Goal: Navigation & Orientation: Find specific page/section

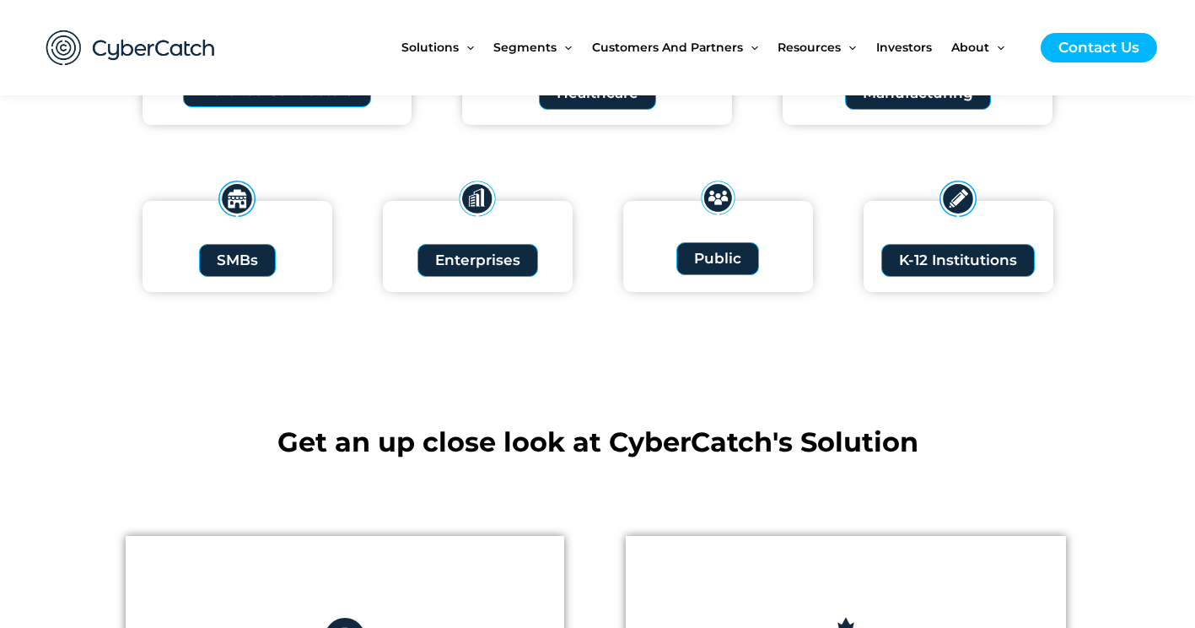
scroll to position [1940, 0]
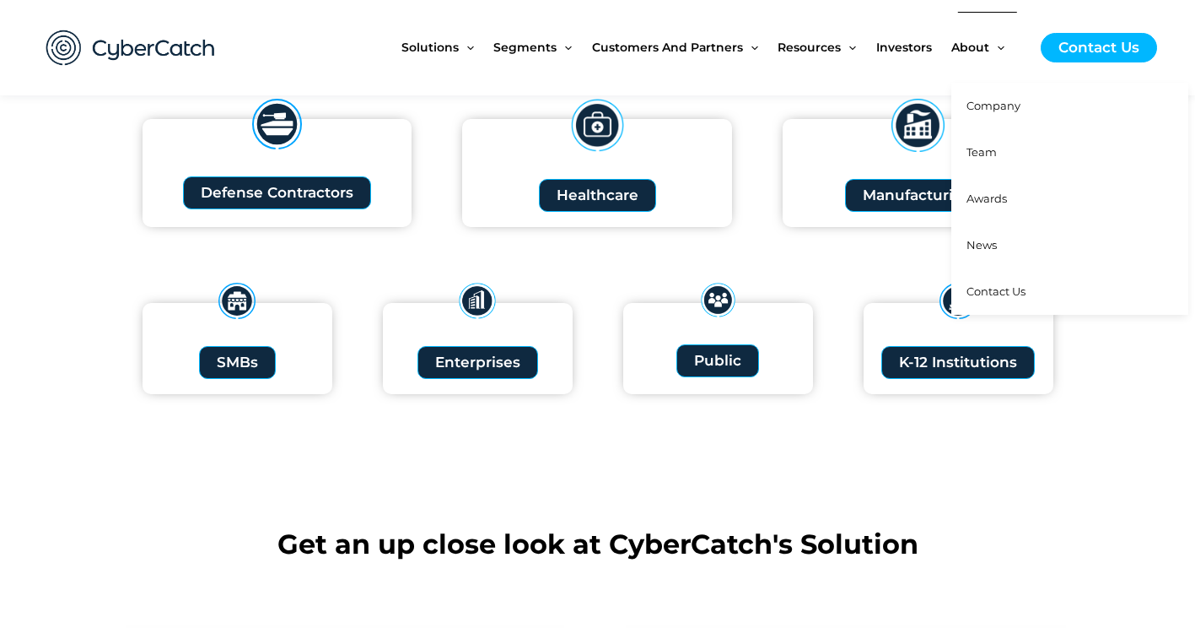
click at [991, 159] on span "Team" at bounding box center [982, 151] width 30 height 13
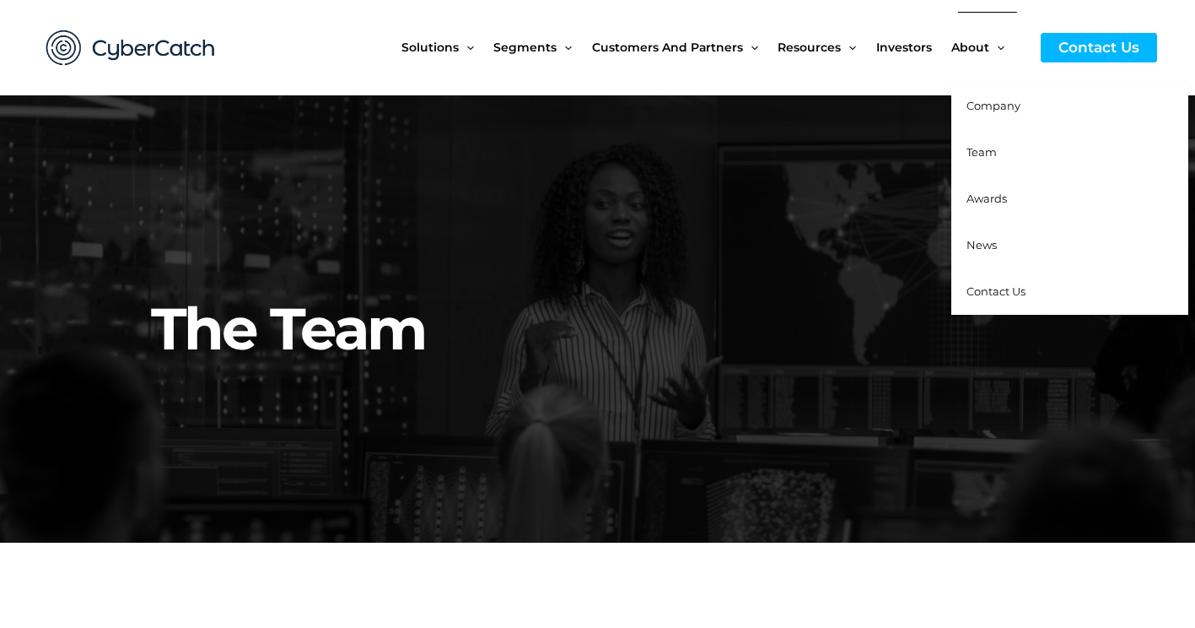
click at [989, 109] on span "Company" at bounding box center [994, 105] width 54 height 13
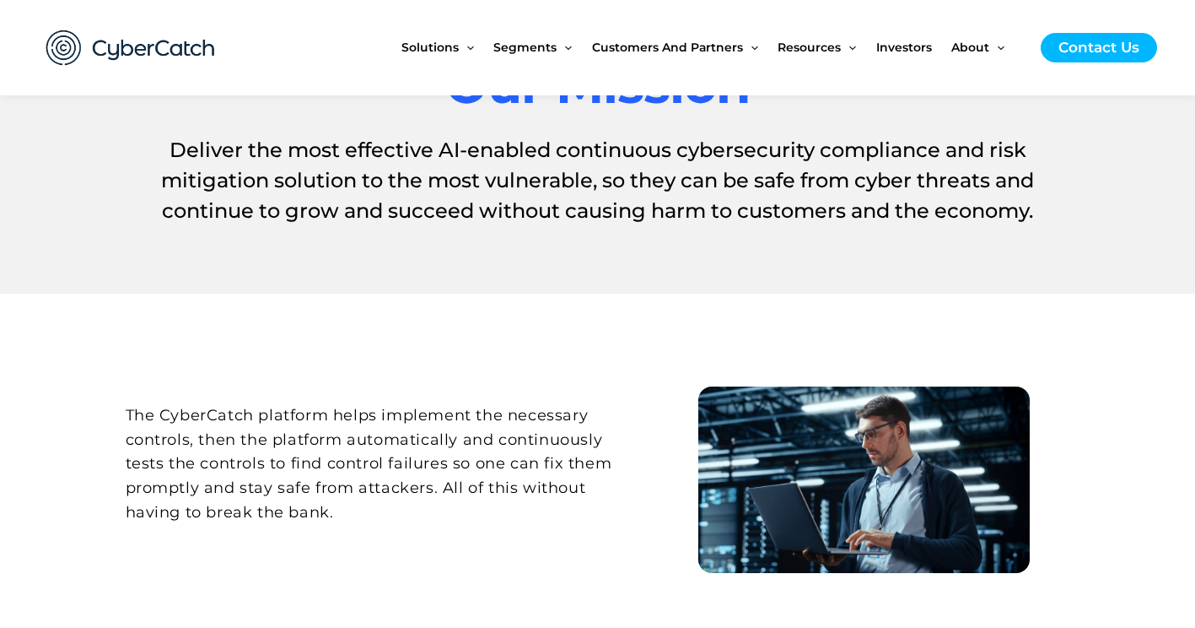
scroll to position [590, 0]
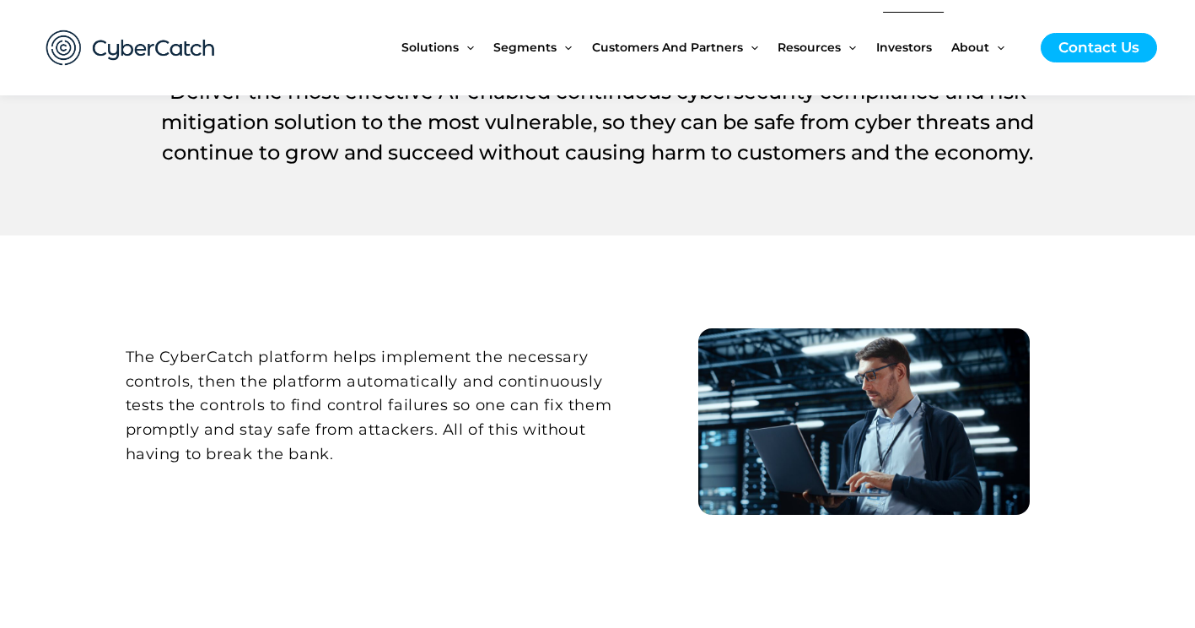
click at [913, 45] on span "Investors" at bounding box center [904, 47] width 56 height 71
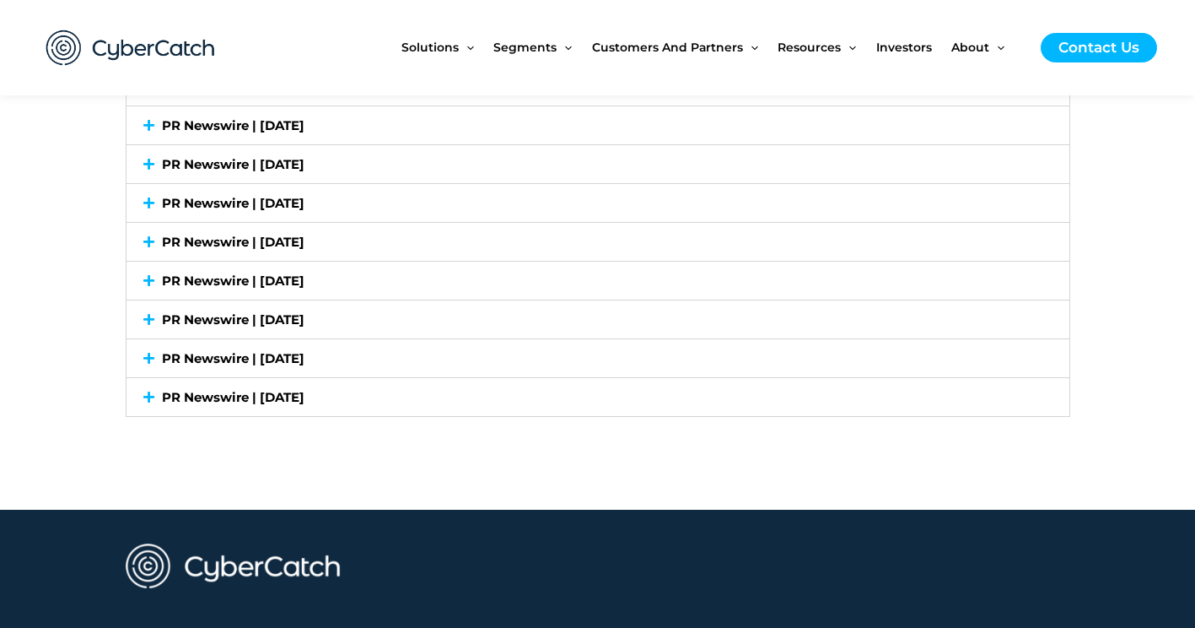
scroll to position [4133, 0]
